Goal: Book appointment/travel/reservation

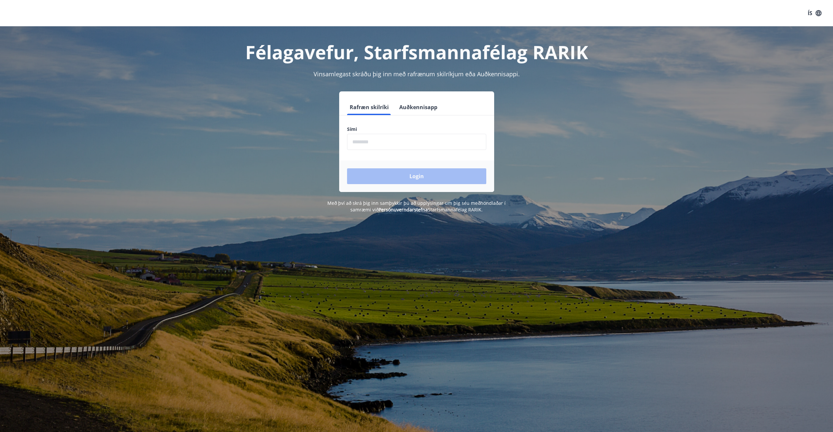
click at [403, 143] on input "phone" at bounding box center [416, 142] width 139 height 16
type input "********"
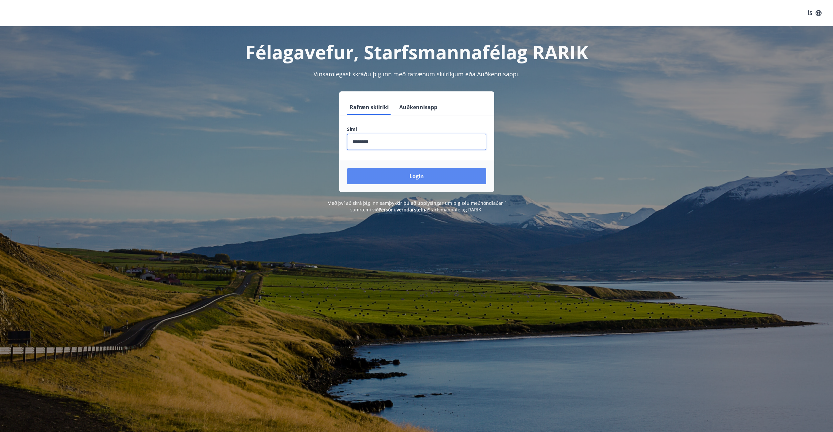
click at [400, 173] on button "Login" at bounding box center [416, 176] width 139 height 16
click at [406, 134] on input "phone" at bounding box center [416, 142] width 139 height 16
type input "********"
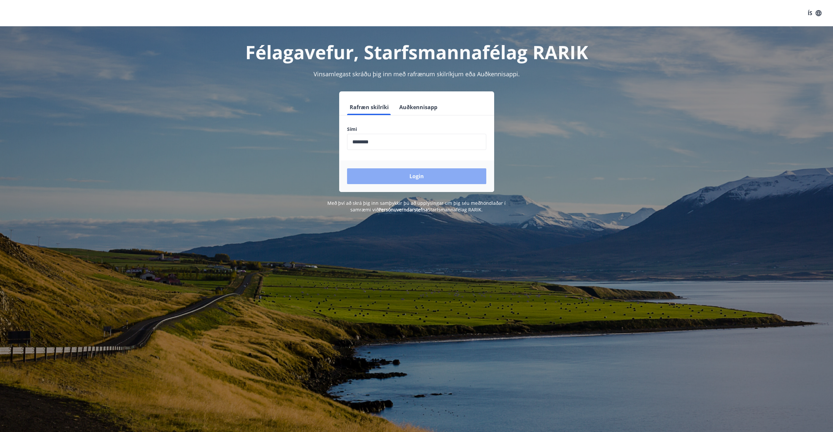
click at [415, 179] on button "Login" at bounding box center [416, 176] width 139 height 16
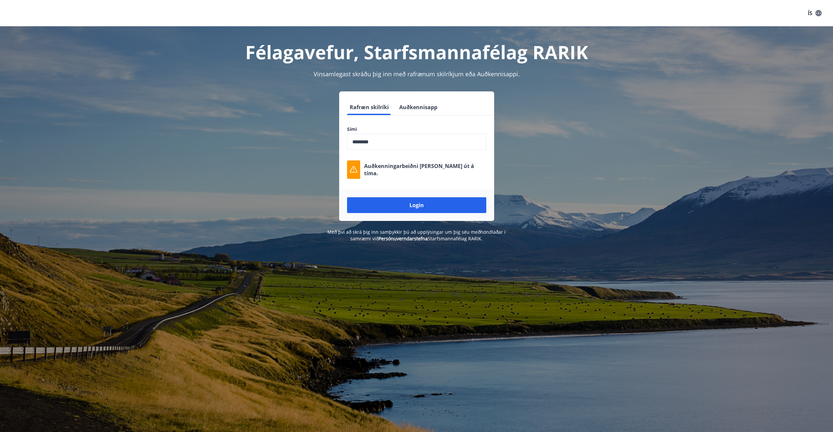
click at [419, 140] on input "phone" at bounding box center [416, 142] width 139 height 16
click at [417, 208] on button "Login" at bounding box center [416, 205] width 139 height 16
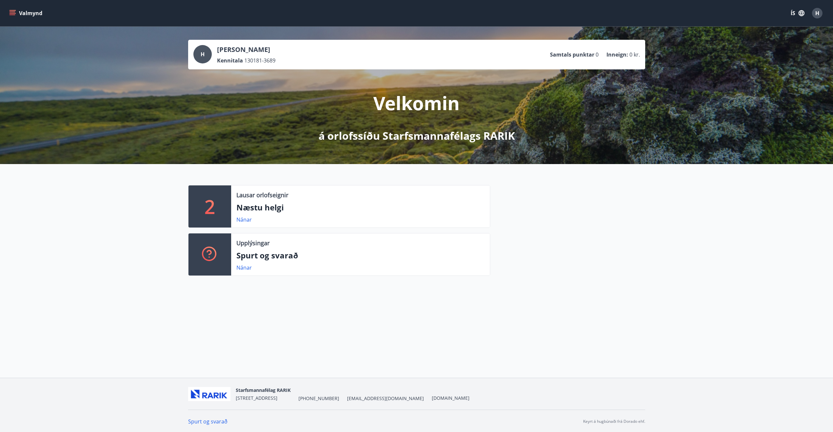
click at [269, 203] on p "Næstu helgi" at bounding box center [361, 207] width 248 height 11
click at [239, 219] on link "Nánar" at bounding box center [244, 219] width 15 height 7
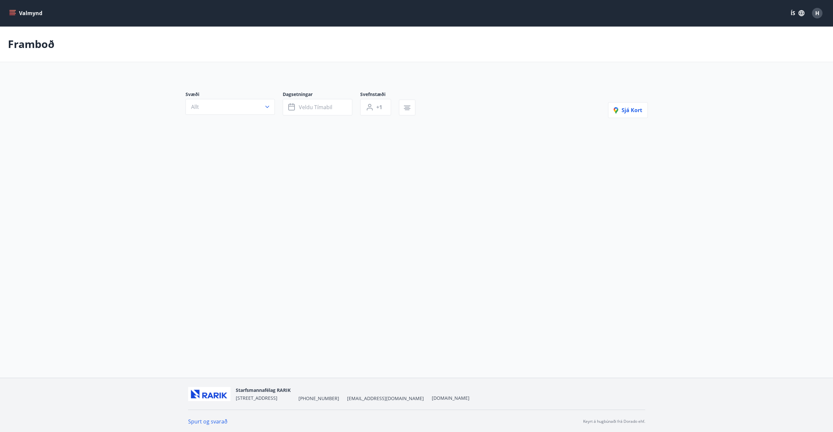
type input "*"
